Goal: Task Accomplishment & Management: Manage account settings

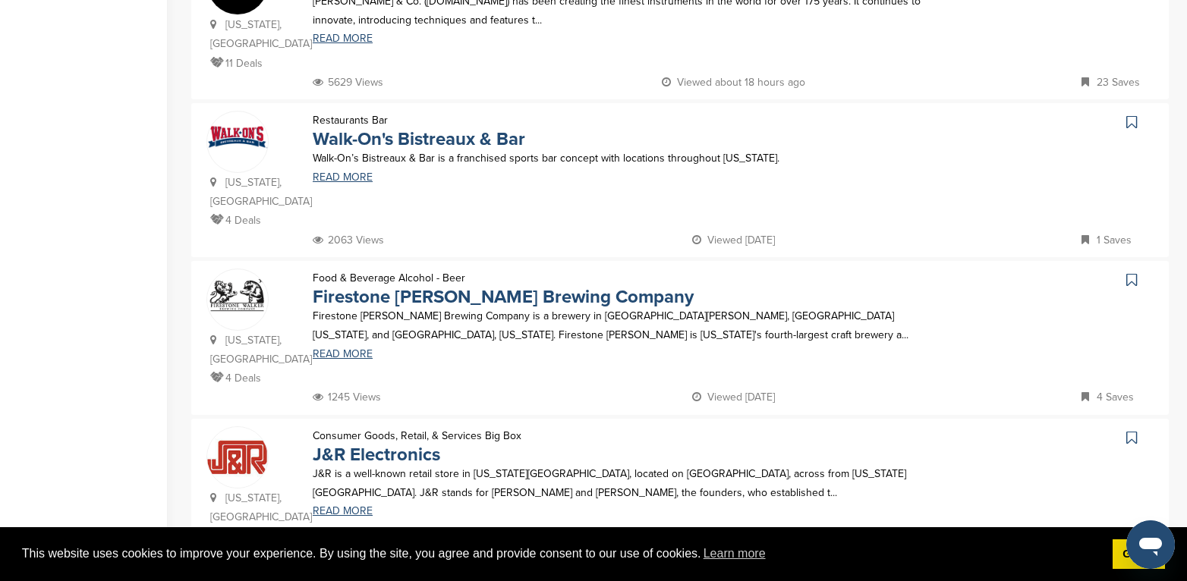
scroll to position [835, 0]
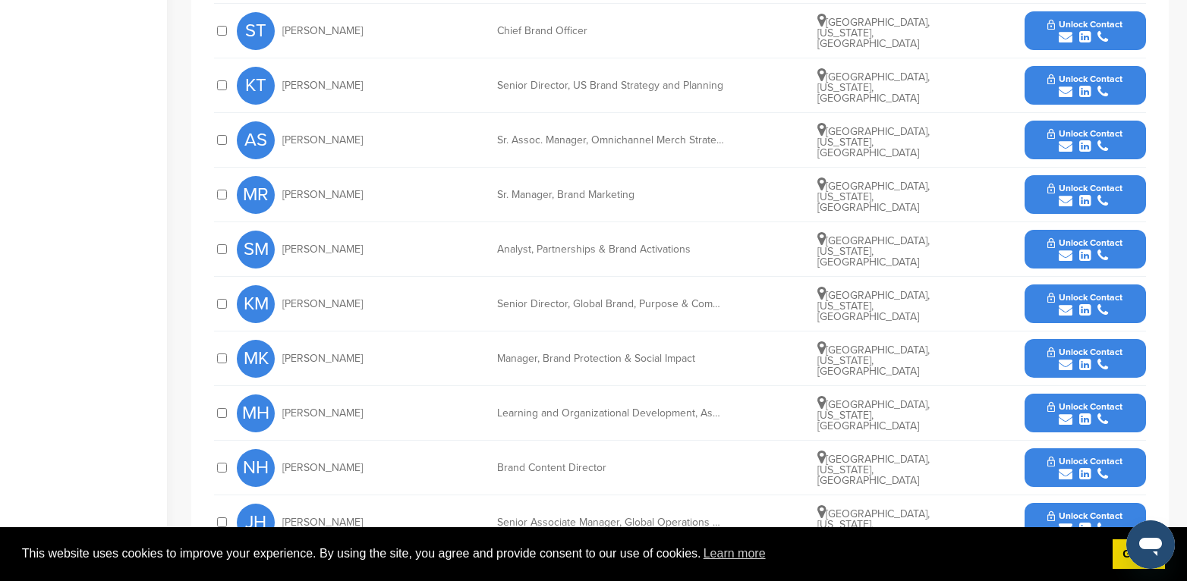
scroll to position [531, 0]
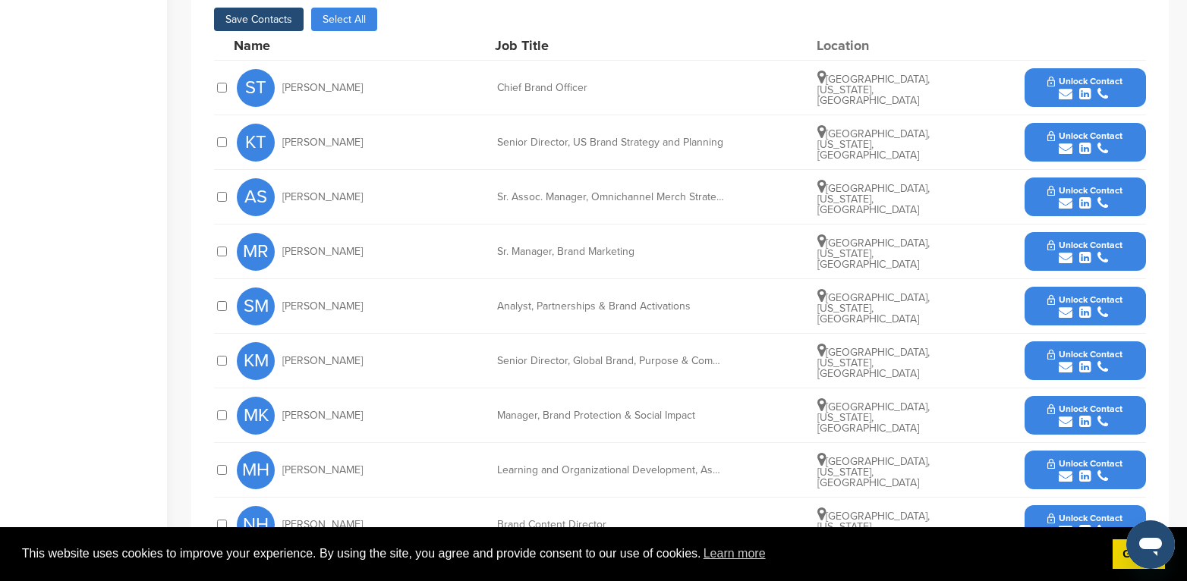
click at [253, 16] on button "Save Contacts" at bounding box center [259, 20] width 90 height 24
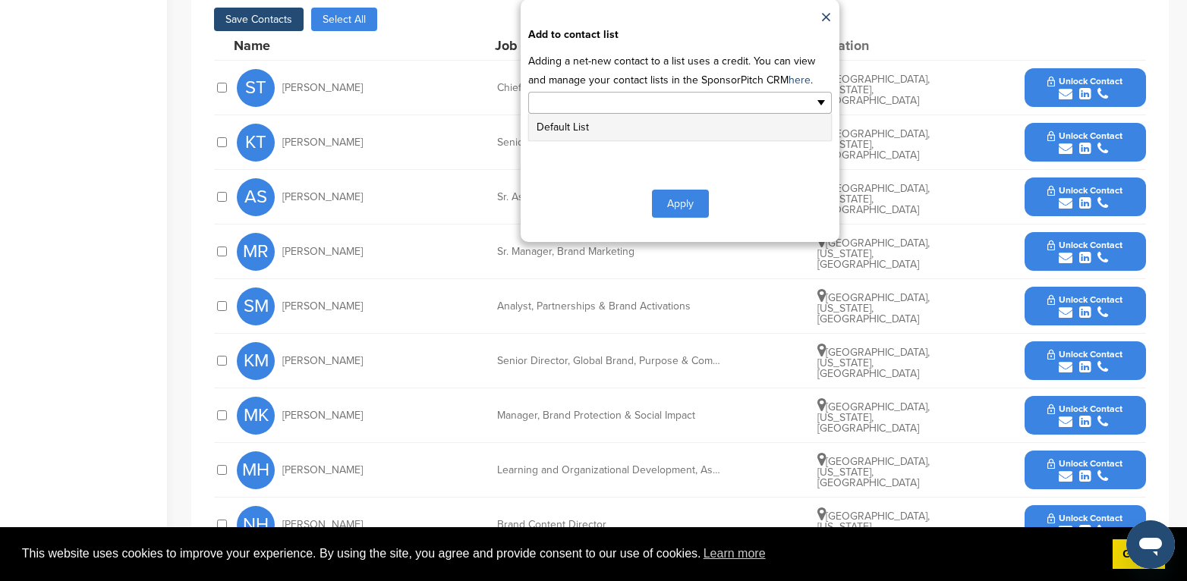
click at [670, 105] on input "text" at bounding box center [613, 102] width 159 height 17
click at [671, 202] on button "Apply" at bounding box center [680, 204] width 57 height 28
type input "**********"
